Goal: Find specific page/section: Find specific page/section

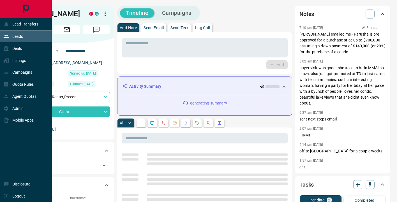
click at [7, 36] on icon at bounding box center [6, 36] width 5 height 3
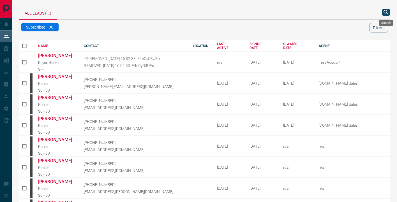
click at [389, 13] on icon "search button" at bounding box center [385, 12] width 7 height 7
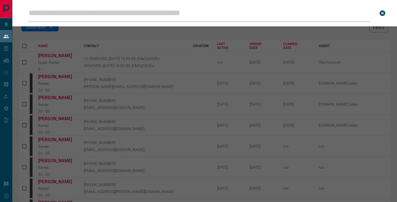
type input "**********"
